Goal: Navigation & Orientation: Understand site structure

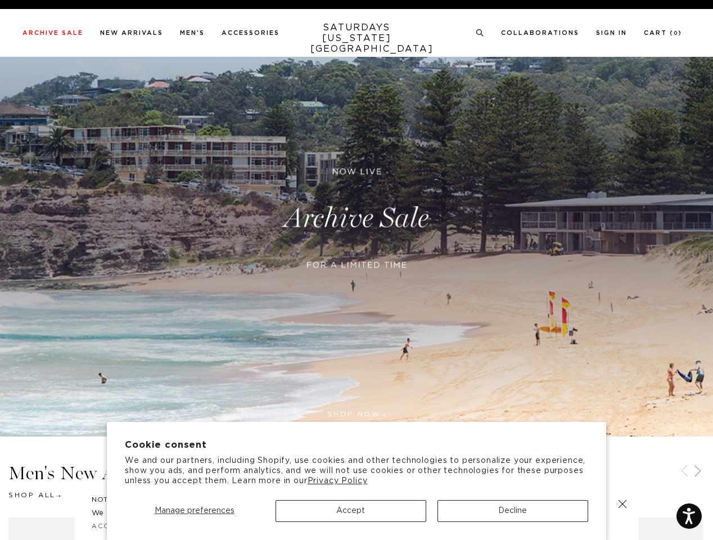
click at [356, 270] on div at bounding box center [356, 279] width 273 height 23
click at [194, 510] on span "Manage preferences" at bounding box center [195, 510] width 80 height 8
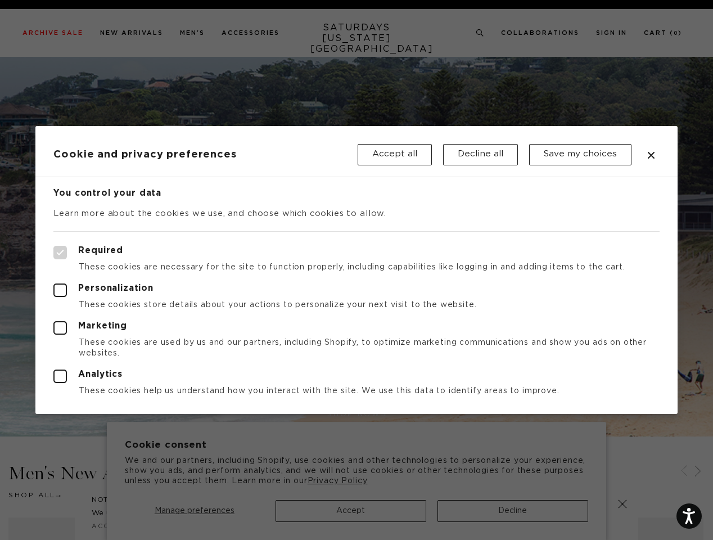
click at [351, 510] on div at bounding box center [356, 270] width 713 height 540
click at [513, 510] on div at bounding box center [356, 270] width 713 height 540
click at [478, 247] on label "Required" at bounding box center [355, 252] width 605 height 13
click at [54, 246] on input "Required" at bounding box center [53, 246] width 1 height 1
checkbox input "true"
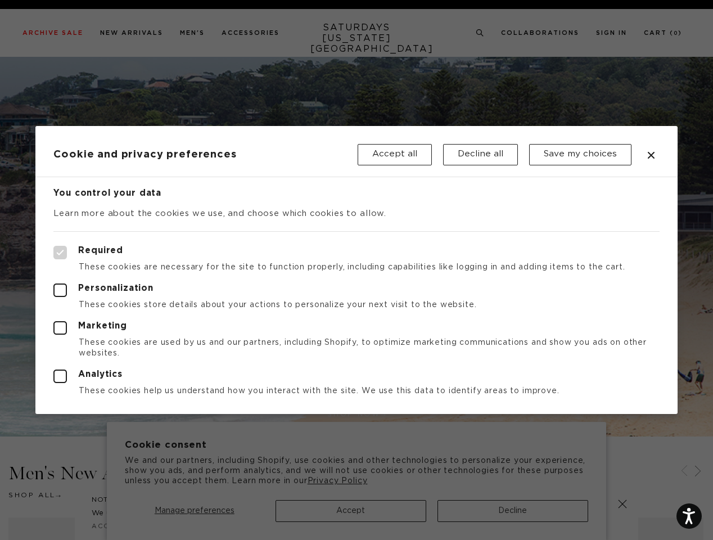
click at [480, 33] on div at bounding box center [356, 270] width 713 height 540
click at [684, 472] on div at bounding box center [356, 270] width 713 height 540
click at [698, 472] on div at bounding box center [356, 270] width 713 height 540
click at [622, 504] on div at bounding box center [356, 270] width 713 height 540
